Goal: Transaction & Acquisition: Purchase product/service

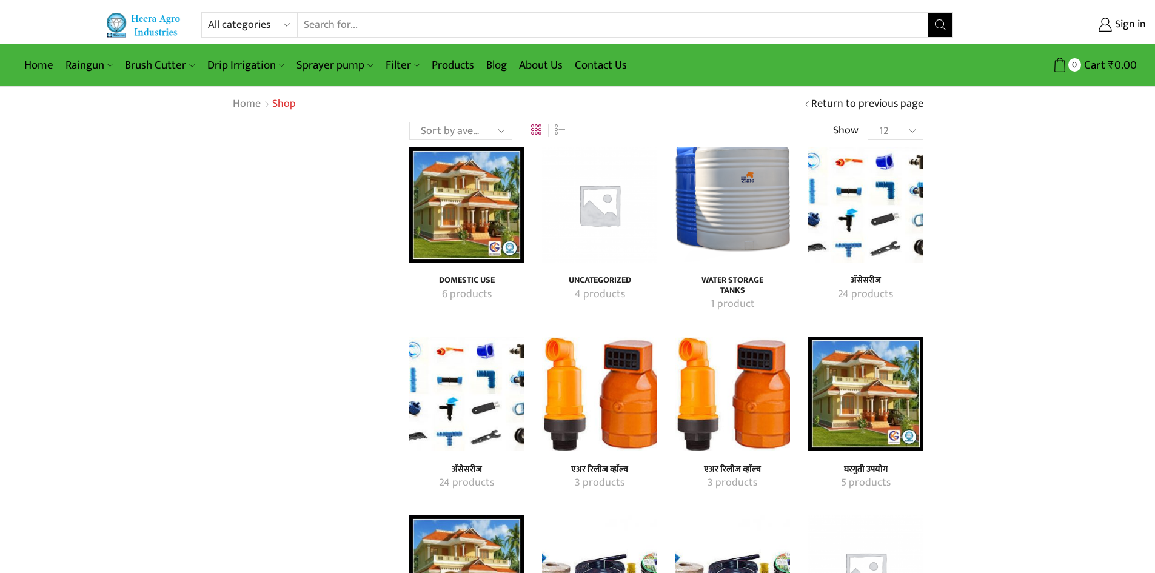
click at [822, 33] on input "Search input" at bounding box center [613, 25] width 631 height 24
type input "easy to fit"
click at [928, 13] on button "Search" at bounding box center [940, 25] width 24 height 24
click at [952, 20] on div "All categories Accessories Air Release Valve Brush Cutter Domestic Use Drip Irr…" at bounding box center [577, 24] width 752 height 25
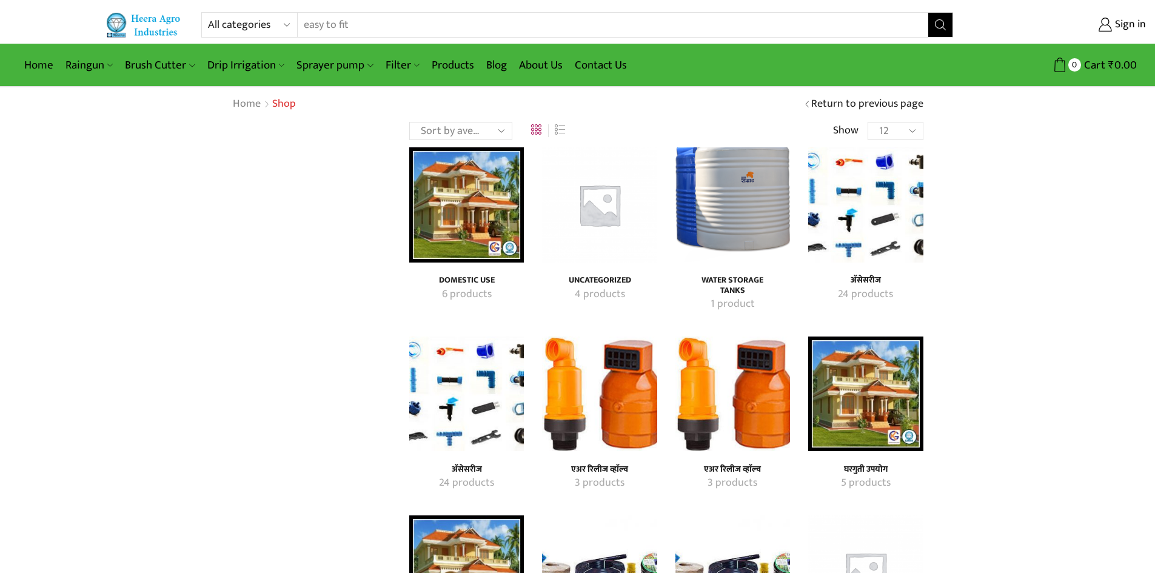
click at [932, 24] on button "Search" at bounding box center [940, 25] width 24 height 24
click at [290, 27] on select "All categories Accessories Air Release Valve Brush Cutter Domestic Use Drip Irr…" at bounding box center [252, 25] width 89 height 24
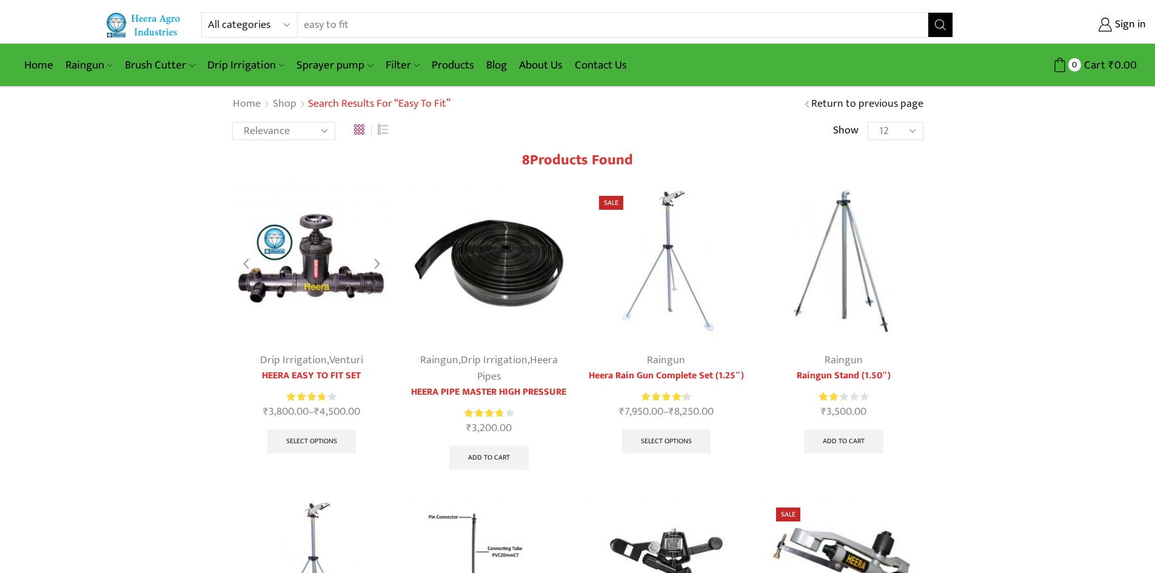
click at [316, 267] on img at bounding box center [311, 263] width 159 height 159
